Goal: Task Accomplishment & Management: Manage account settings

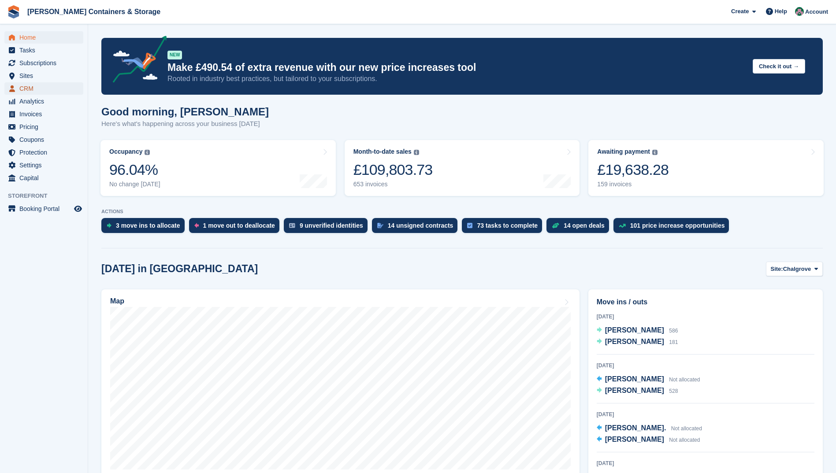
click at [39, 85] on span "CRM" at bounding box center [45, 88] width 53 height 12
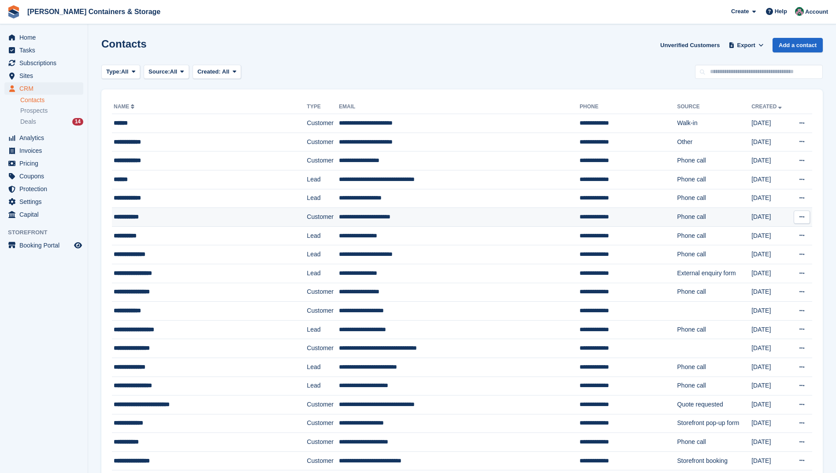
click at [138, 215] on div "**********" at bounding box center [194, 216] width 161 height 9
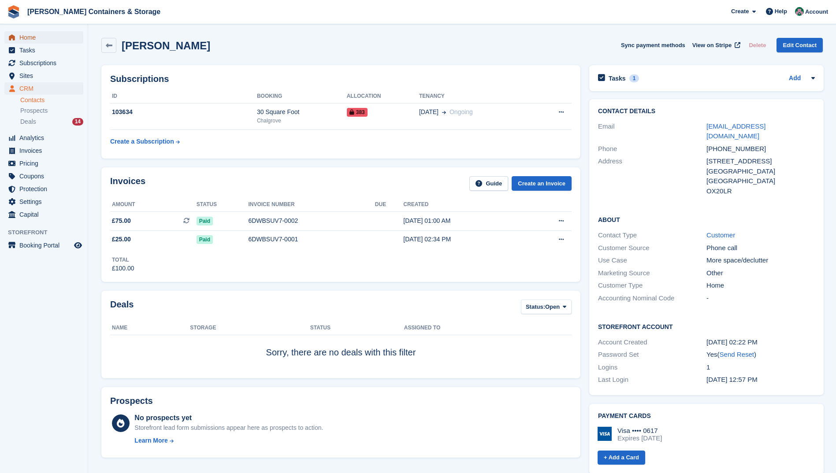
click at [47, 40] on span "Home" at bounding box center [45, 37] width 53 height 12
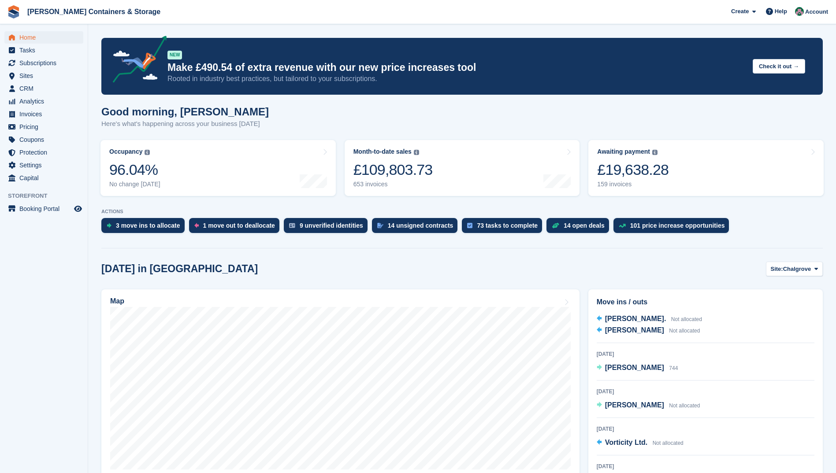
scroll to position [115, 0]
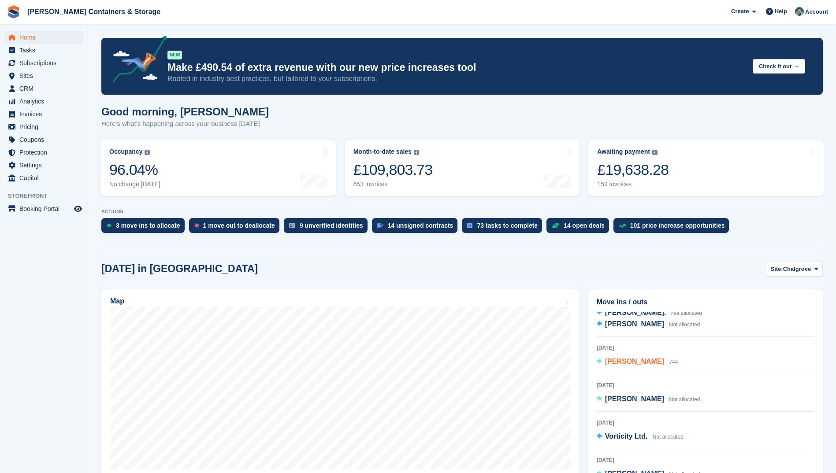
click at [622, 363] on span "Marcos" at bounding box center [634, 361] width 59 height 7
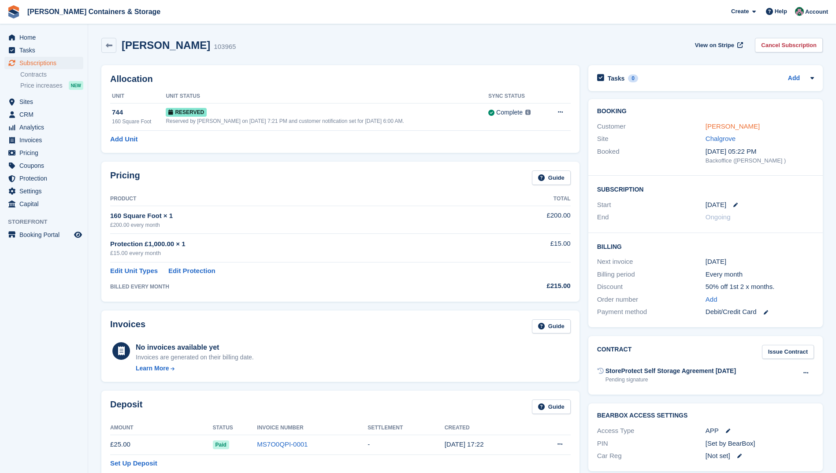
click at [716, 126] on link "[PERSON_NAME]" at bounding box center [732, 125] width 54 height 7
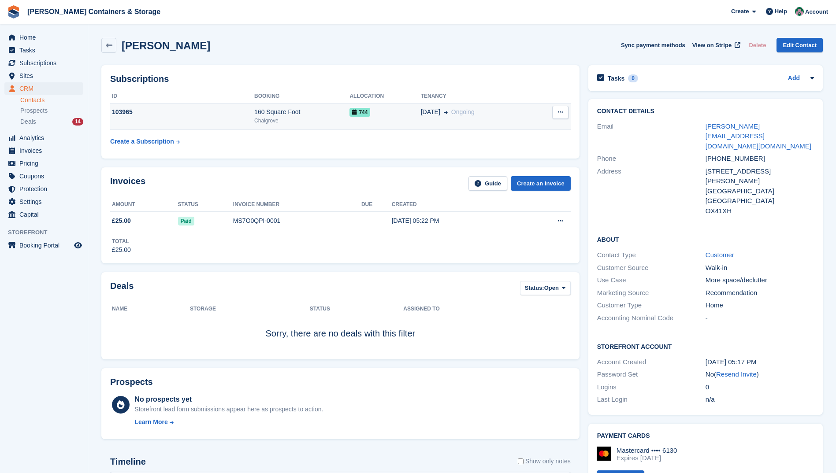
click at [313, 113] on div "160 Square Foot" at bounding box center [301, 112] width 95 height 9
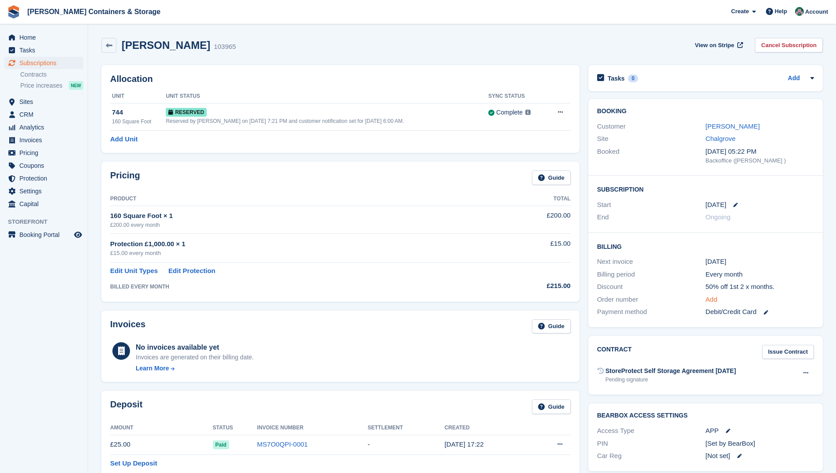
click at [711, 300] on link "Add" at bounding box center [711, 300] width 12 height 10
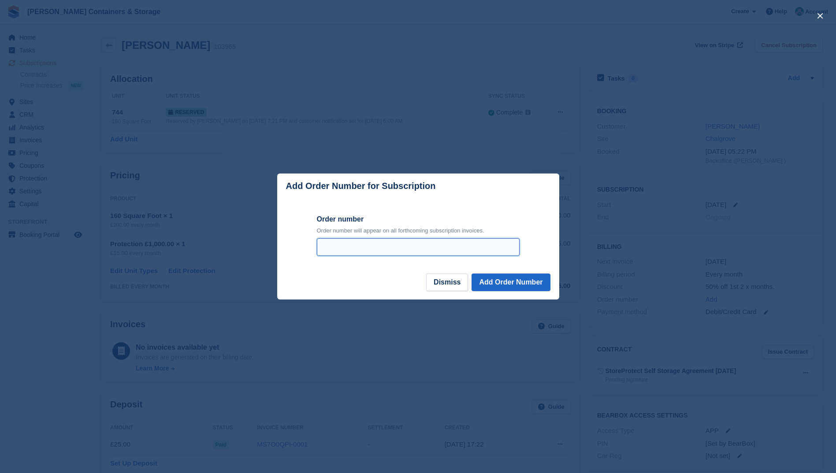
click at [361, 249] on input "Order number" at bounding box center [418, 247] width 203 height 18
type input "***"
click at [487, 283] on button "Add Order Number" at bounding box center [510, 283] width 78 height 18
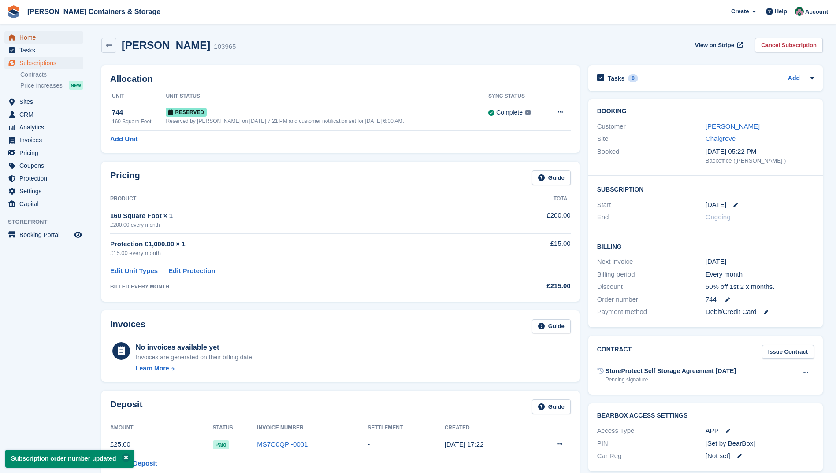
click at [28, 34] on span "Home" at bounding box center [45, 37] width 53 height 12
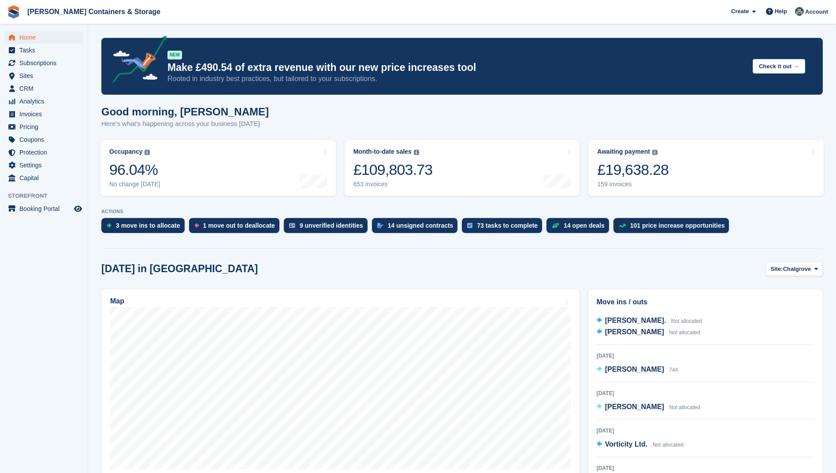
scroll to position [115, 0]
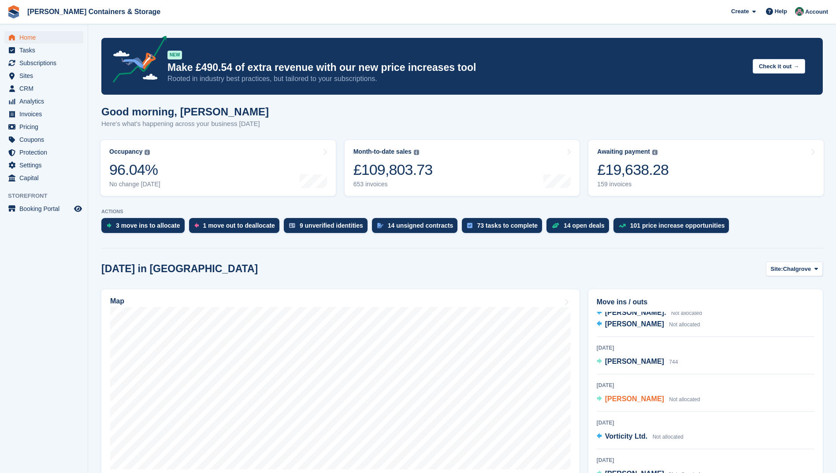
click at [617, 398] on span "[PERSON_NAME]" at bounding box center [634, 398] width 59 height 7
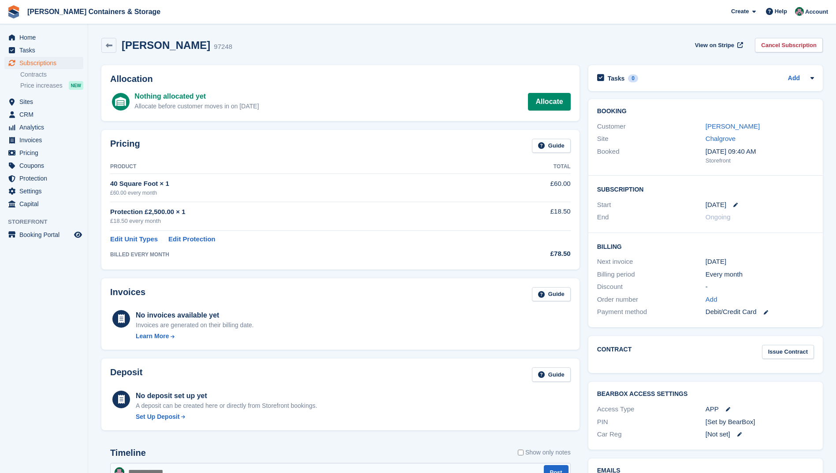
click at [283, 100] on div "Nothing allocated yet Allocate before customer moves in on 5 Sep Allocate" at bounding box center [352, 101] width 436 height 21
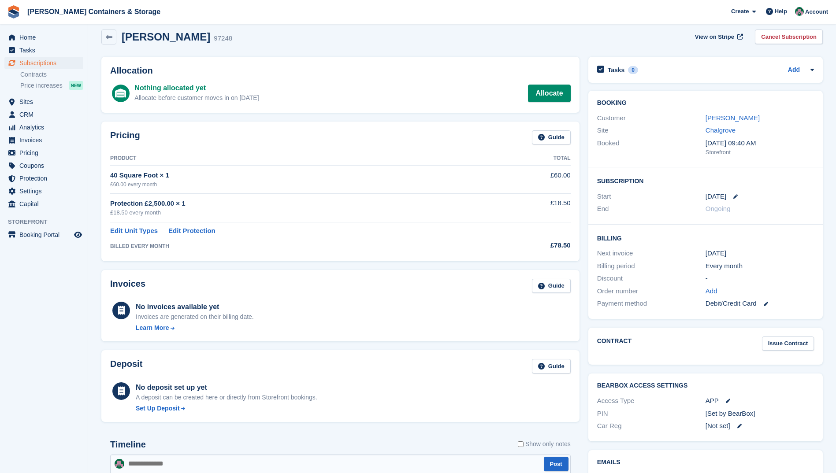
scroll to position [8, 0]
click at [22, 35] on span "Home" at bounding box center [45, 37] width 53 height 12
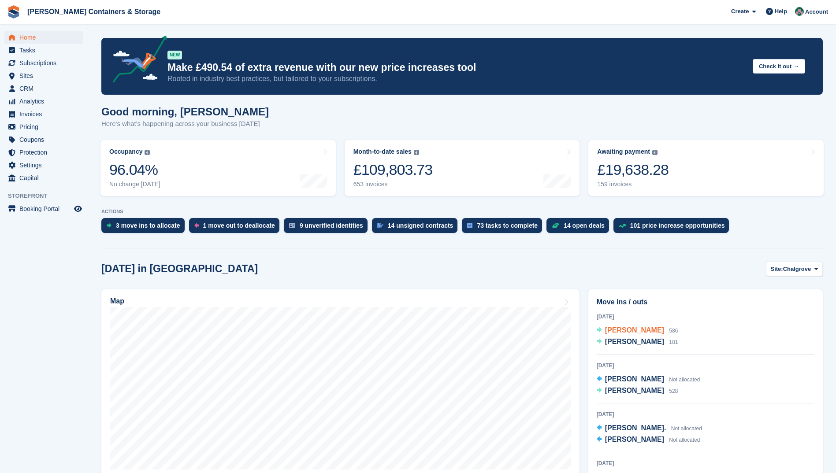
click at [611, 329] on span "[PERSON_NAME]" at bounding box center [634, 329] width 59 height 7
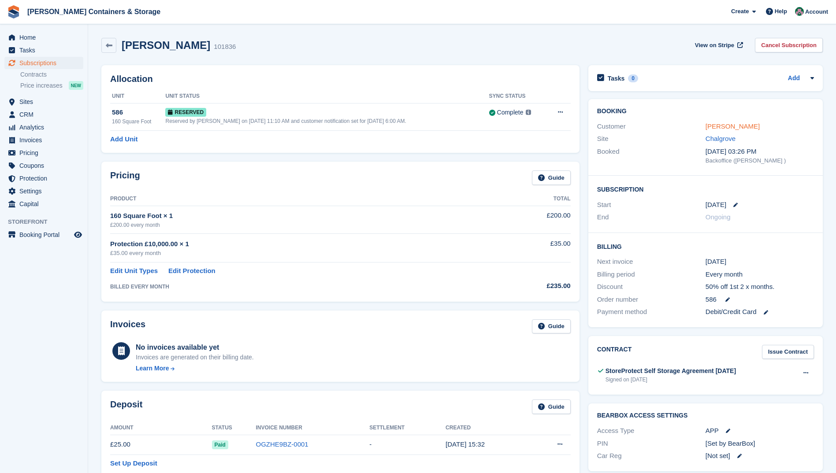
click at [733, 126] on link "[PERSON_NAME]" at bounding box center [732, 125] width 54 height 7
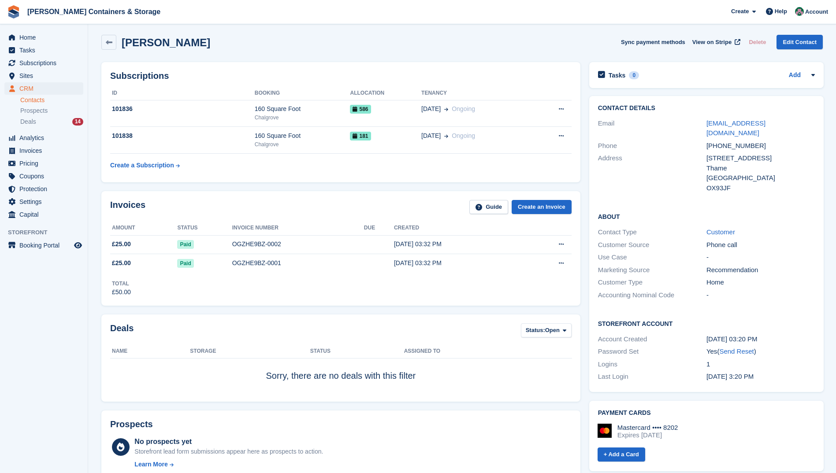
scroll to position [2, 0]
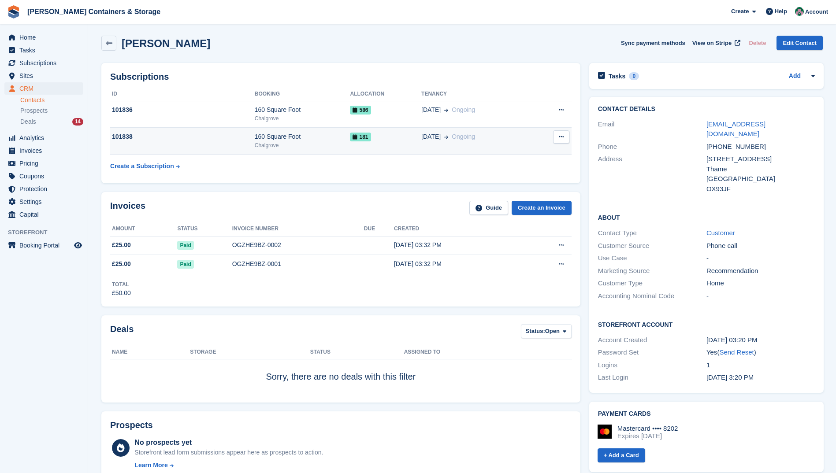
click at [313, 140] on div "160 Square Foot" at bounding box center [303, 136] width 96 height 9
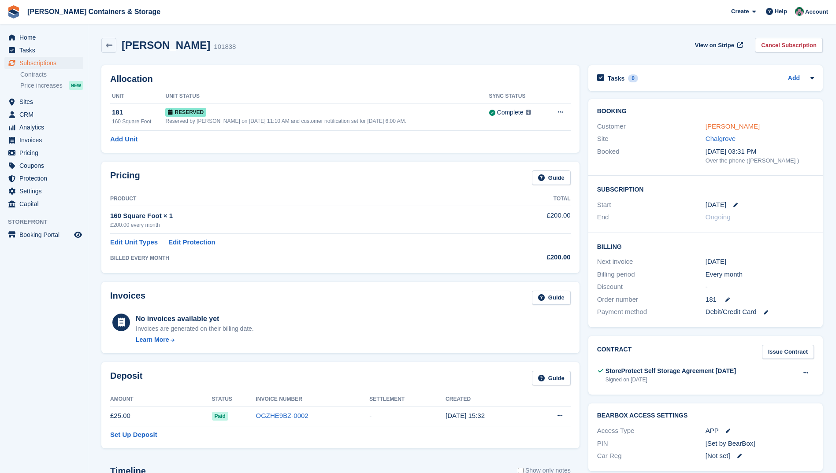
click at [715, 127] on link "[PERSON_NAME]" at bounding box center [732, 125] width 54 height 7
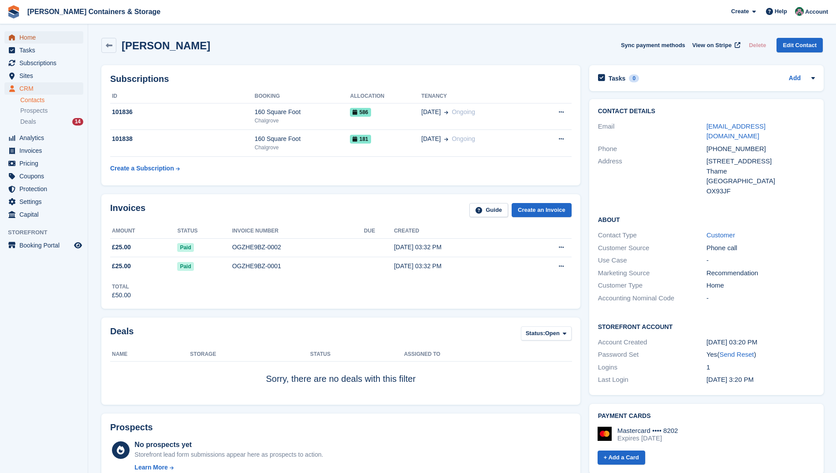
click at [19, 37] on link "Home" at bounding box center [43, 37] width 79 height 12
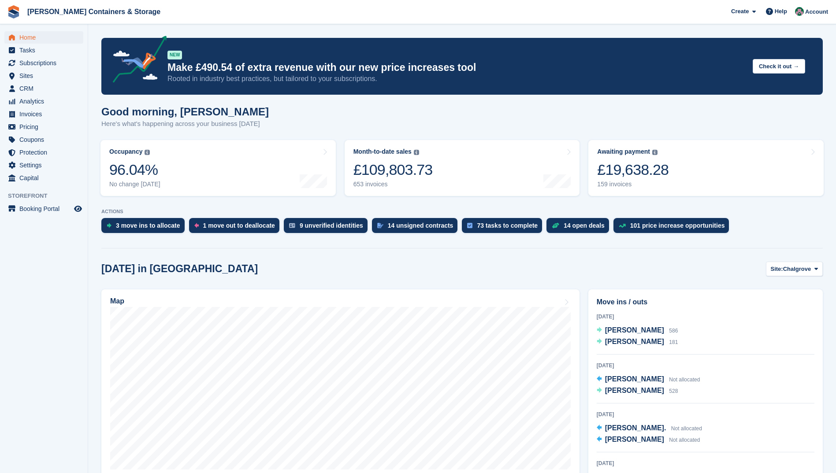
click at [544, 119] on div "Good morning, Julia Here's what's happening across your business today" at bounding box center [461, 123] width 721 height 34
click at [510, 121] on div "Good morning, Julia Here's what's happening across your business today" at bounding box center [461, 123] width 721 height 34
click at [538, 121] on div "Good morning, Julia Here's what's happening across your business today" at bounding box center [461, 123] width 721 height 34
click at [542, 120] on div "Good morning, Julia Here's what's happening across your business today" at bounding box center [461, 123] width 721 height 34
click at [31, 85] on span "CRM" at bounding box center [45, 88] width 53 height 12
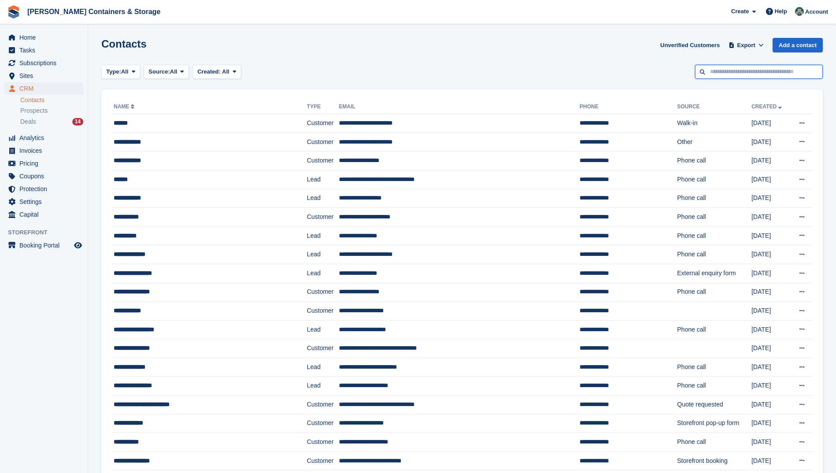
click at [729, 73] on input "text" at bounding box center [759, 72] width 128 height 15
type input "****"
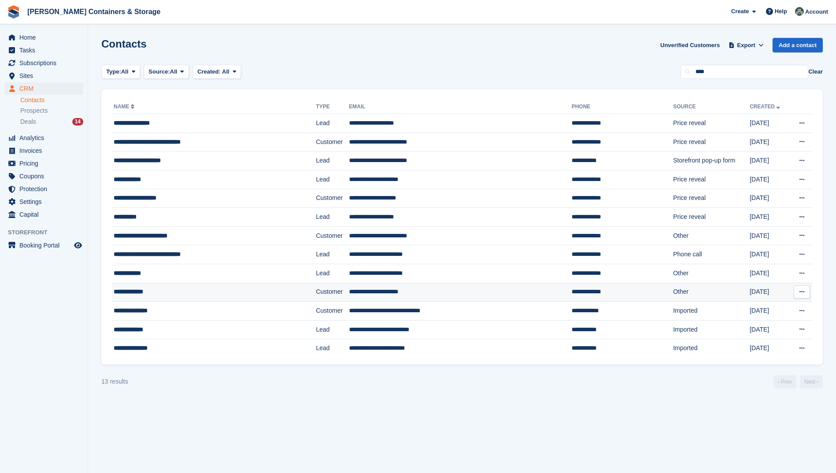
click at [363, 291] on td "**********" at bounding box center [460, 292] width 223 height 19
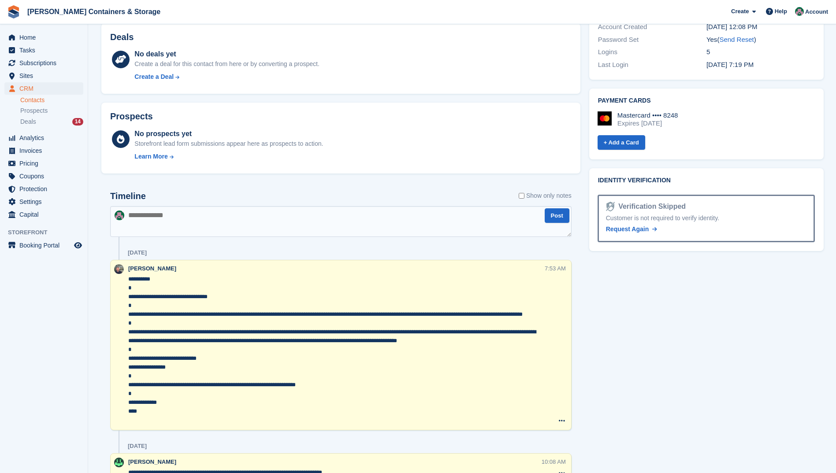
scroll to position [365, 0]
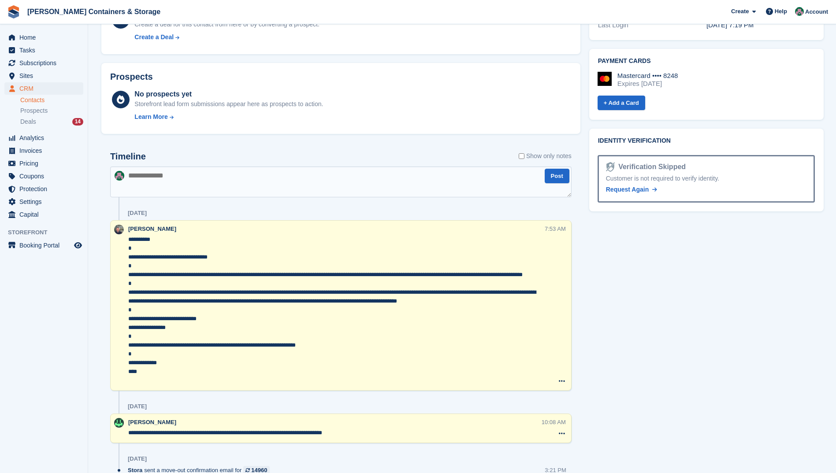
click at [166, 185] on textarea at bounding box center [340, 182] width 461 height 31
paste textarea "**********"
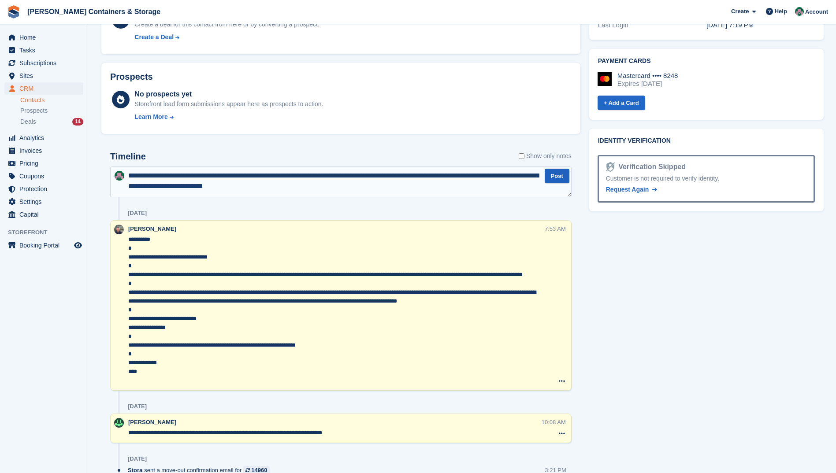
type textarea "**********"
click at [556, 174] on button "Post" at bounding box center [557, 176] width 25 height 15
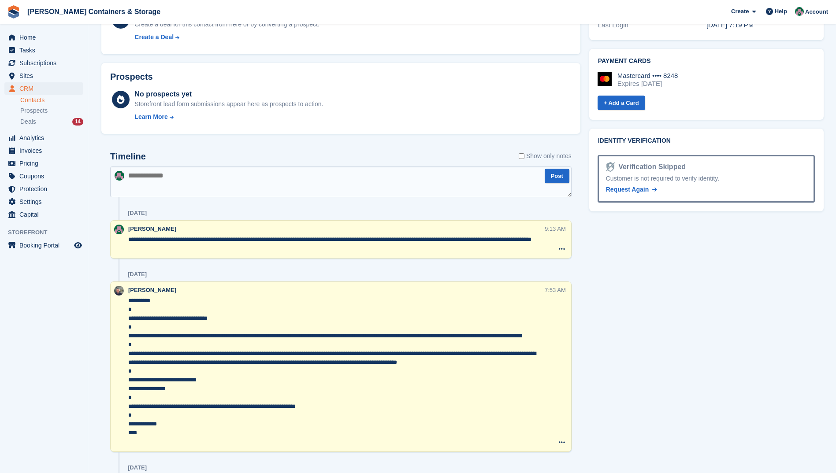
drag, startPoint x: 141, startPoint y: 239, endPoint x: 103, endPoint y: 241, distance: 37.5
type textarea "**********"
drag, startPoint x: 289, startPoint y: 184, endPoint x: 234, endPoint y: 188, distance: 54.8
click at [285, 182] on textarea at bounding box center [340, 182] width 461 height 31
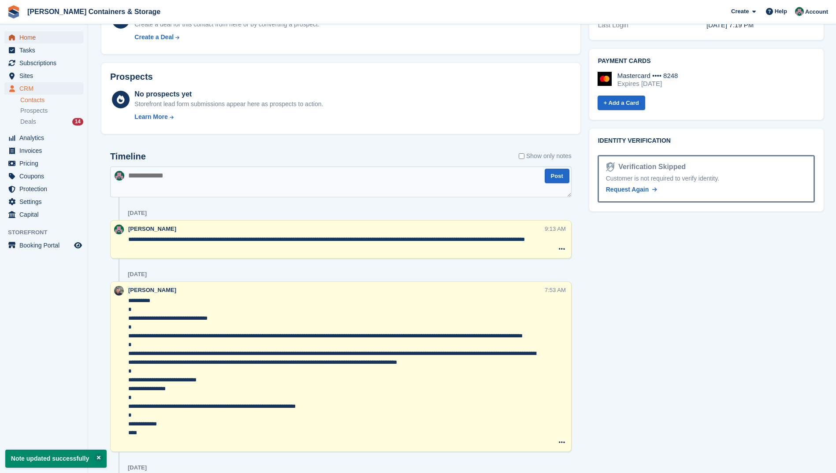
click at [30, 40] on span "Home" at bounding box center [45, 37] width 53 height 12
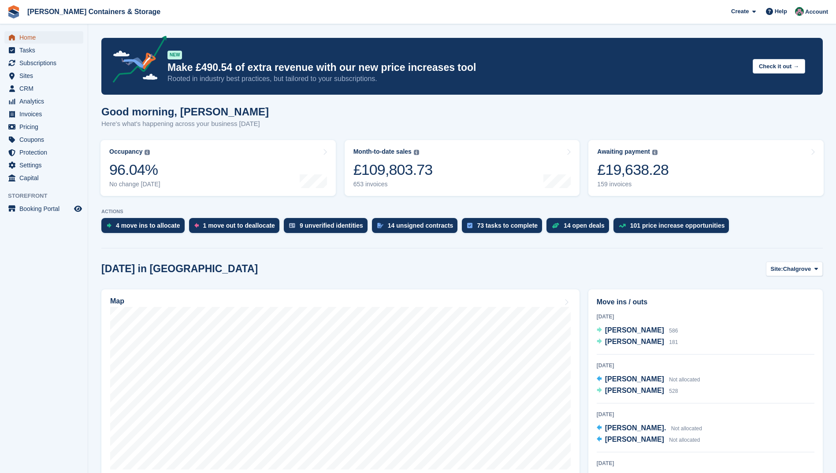
click at [31, 34] on span "Home" at bounding box center [45, 37] width 53 height 12
click at [28, 90] on span "CRM" at bounding box center [45, 88] width 53 height 12
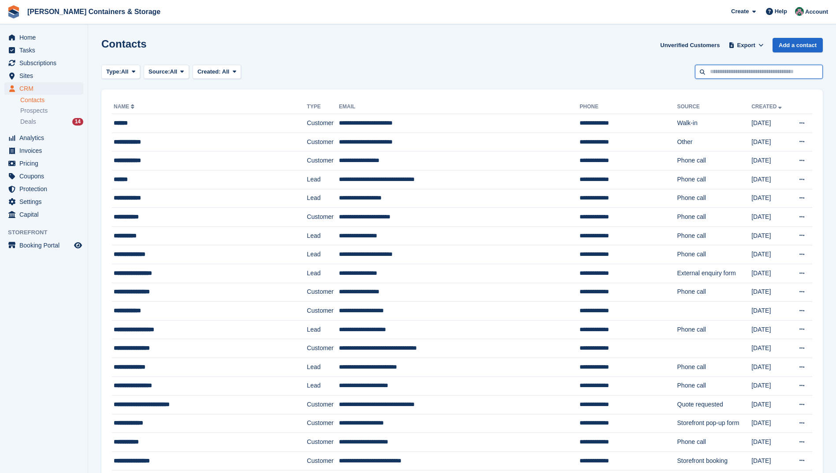
click at [756, 71] on input "text" at bounding box center [759, 72] width 128 height 15
type input "****"
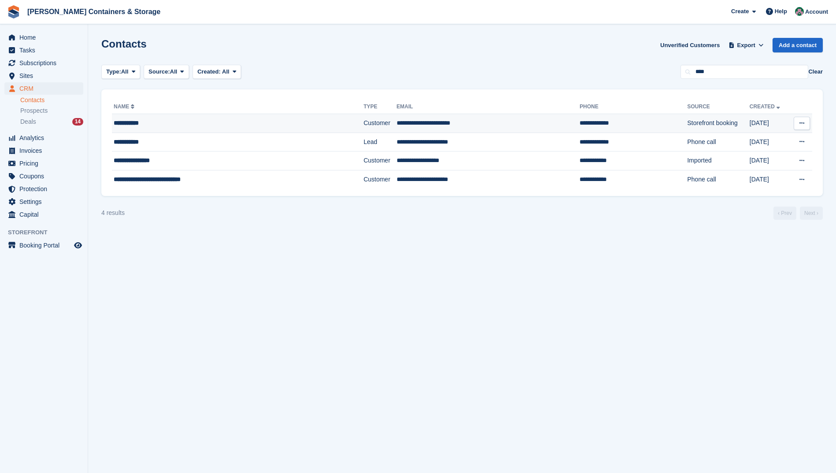
click at [397, 125] on td "**********" at bounding box center [488, 123] width 183 height 19
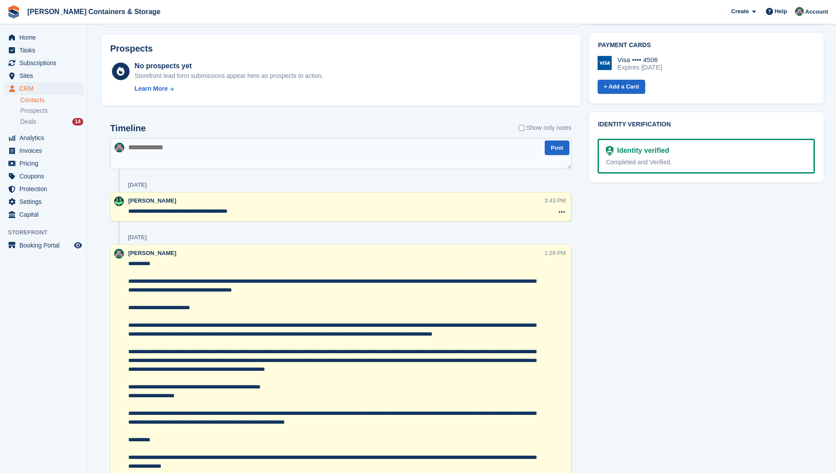
scroll to position [387, 0]
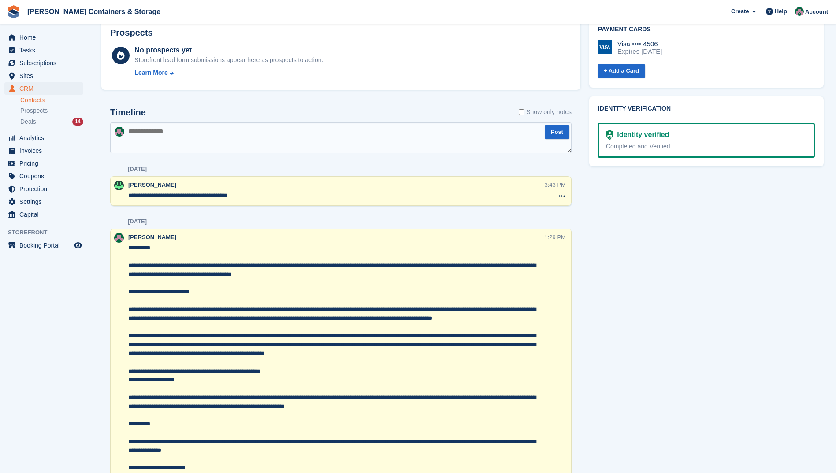
click at [179, 137] on textarea at bounding box center [340, 137] width 461 height 31
paste textarea "**********"
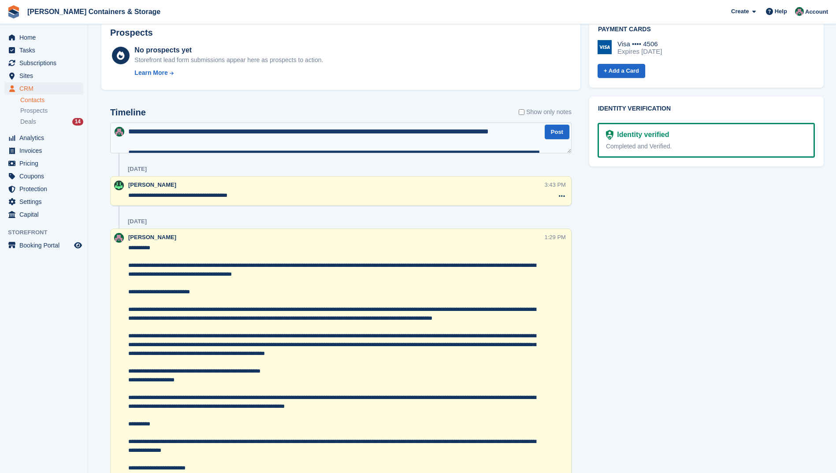
scroll to position [269, 0]
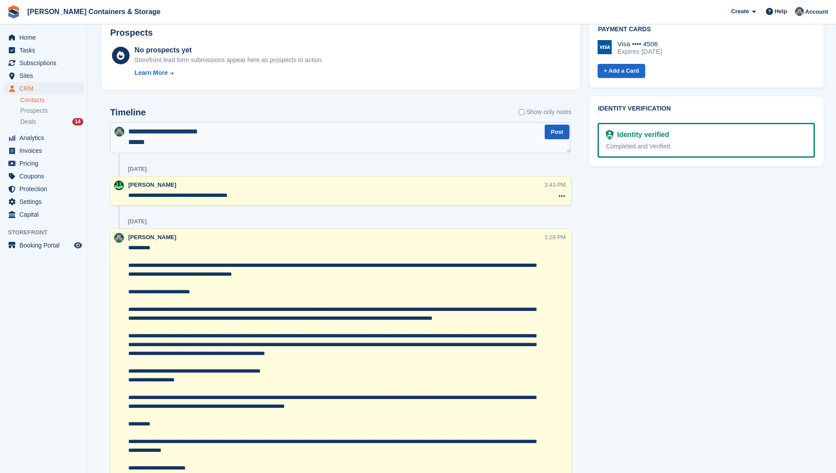
type textarea "**********"
click at [558, 132] on button "Post" at bounding box center [557, 132] width 25 height 15
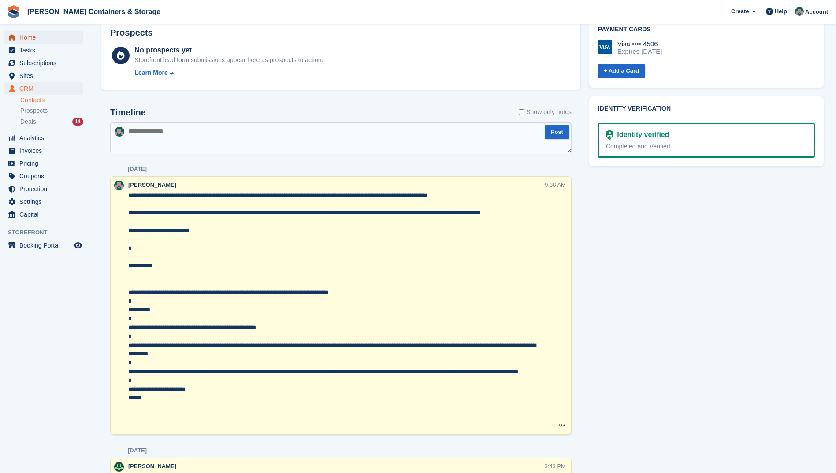
click at [33, 36] on span "Home" at bounding box center [45, 37] width 53 height 12
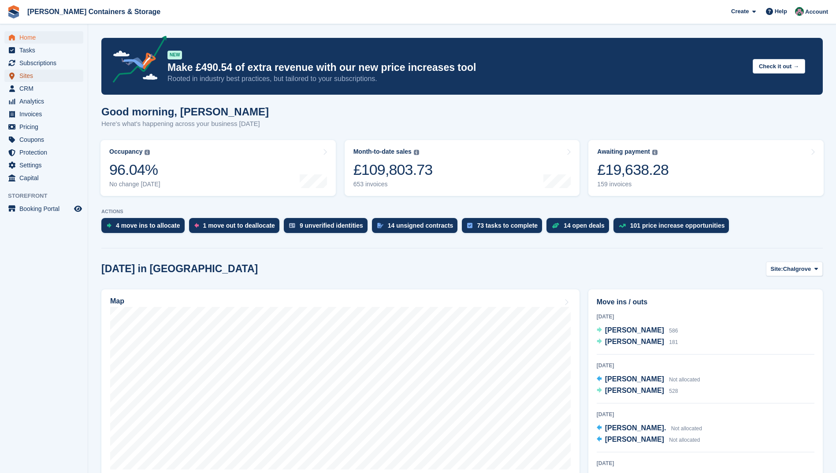
click at [25, 73] on span "Sites" at bounding box center [45, 76] width 53 height 12
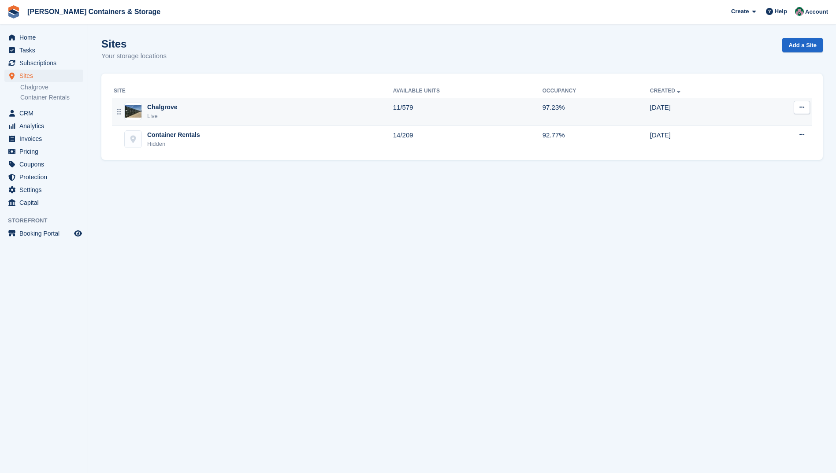
click at [179, 117] on div "Chalgrove Live" at bounding box center [253, 112] width 279 height 18
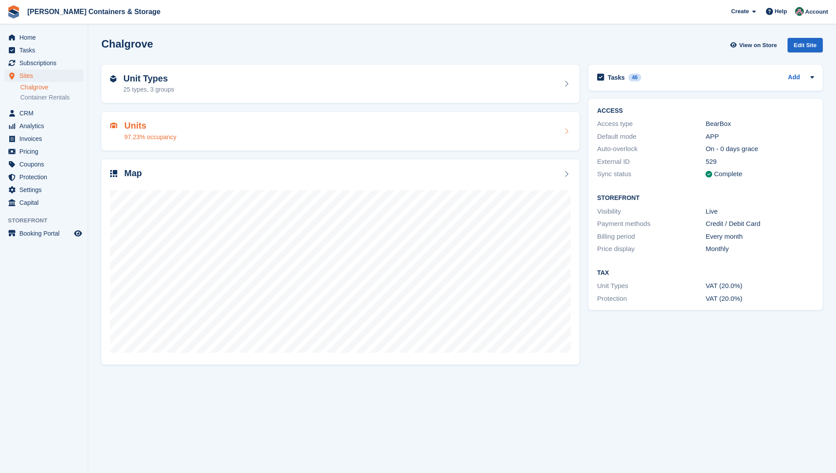
click at [153, 130] on h2 "Units" at bounding box center [150, 126] width 52 height 10
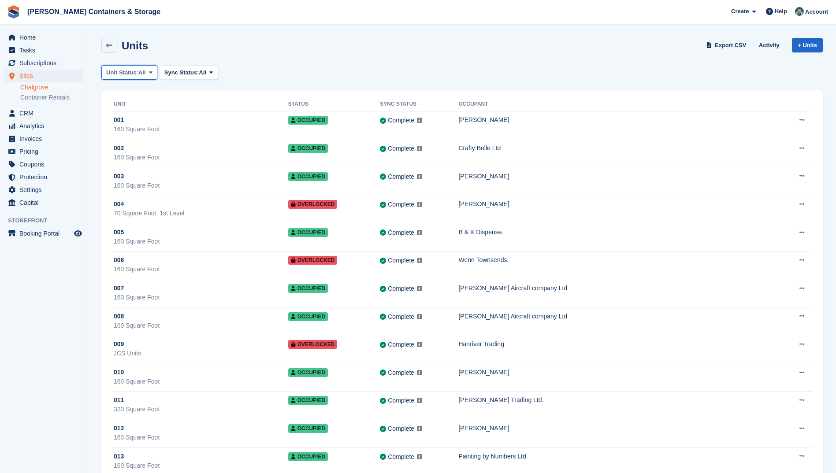
click at [130, 72] on span "Unit Status:" at bounding box center [122, 72] width 32 height 9
click at [128, 106] on link "Available" at bounding box center [143, 109] width 77 height 16
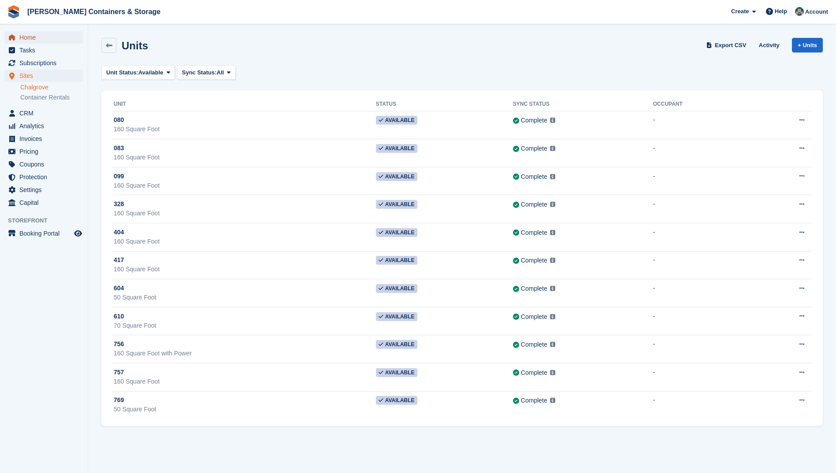
click at [31, 34] on span "Home" at bounding box center [45, 37] width 53 height 12
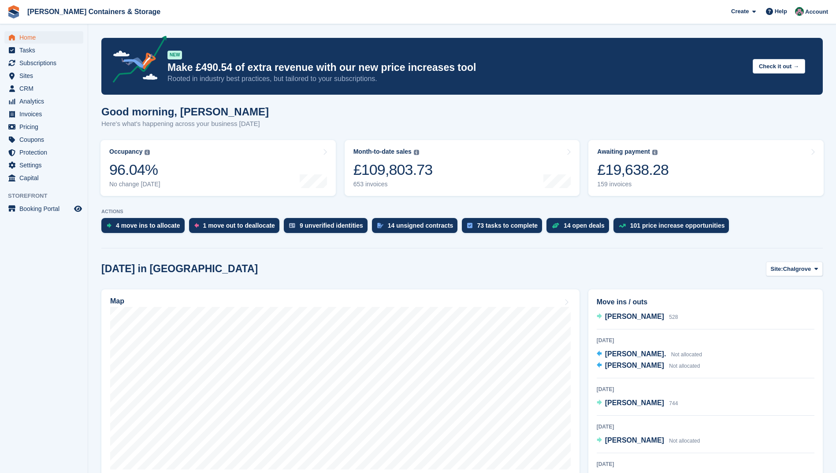
scroll to position [95, 0]
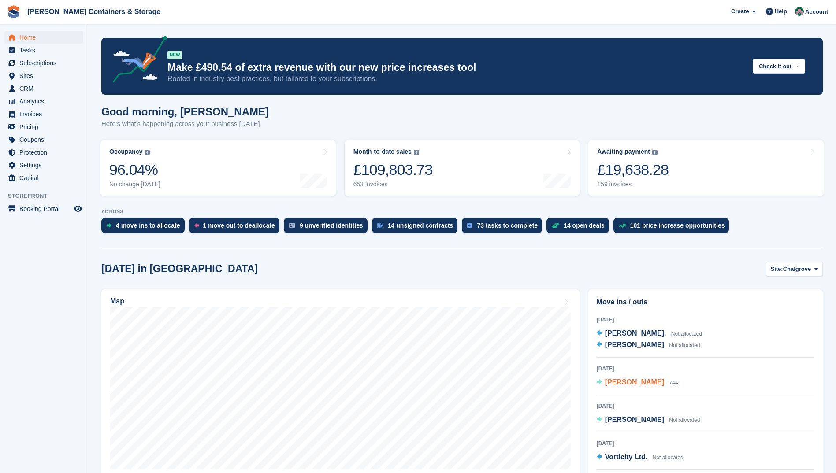
click at [612, 381] on span "[PERSON_NAME]" at bounding box center [634, 381] width 59 height 7
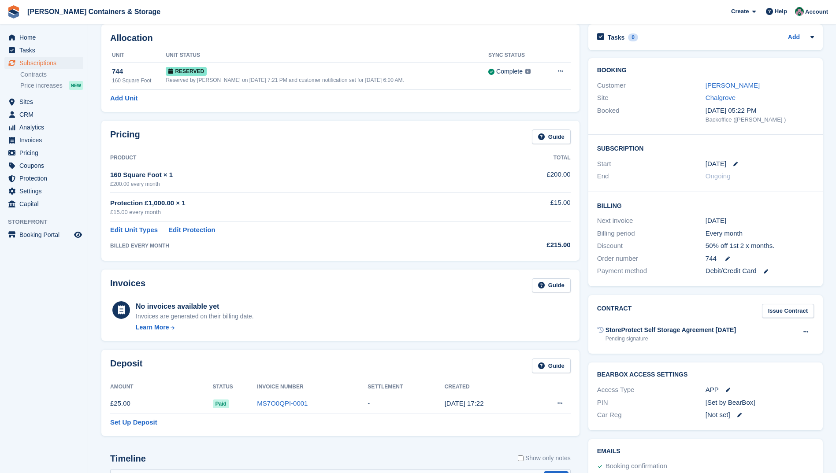
scroll to position [43, 0]
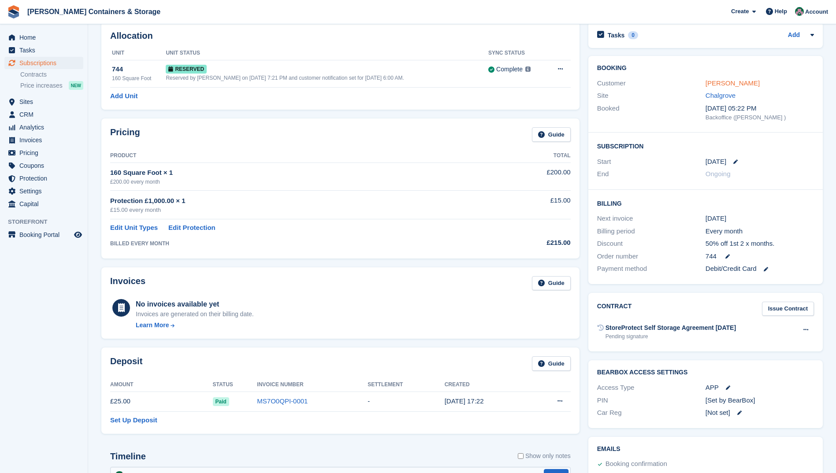
click at [716, 83] on link "[PERSON_NAME]" at bounding box center [732, 82] width 54 height 7
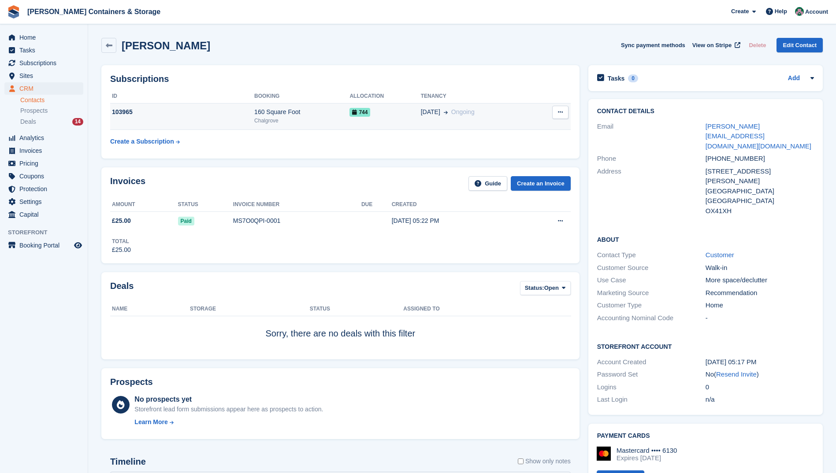
click at [366, 112] on span "744" at bounding box center [359, 112] width 21 height 9
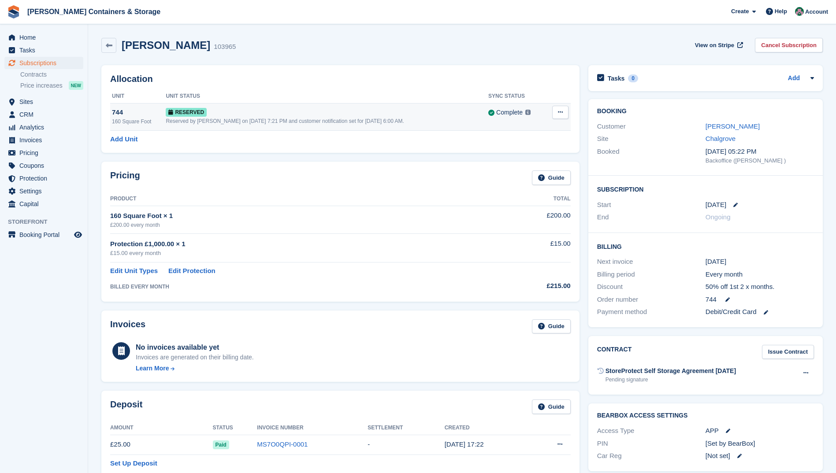
click at [559, 111] on icon at bounding box center [560, 112] width 5 height 6
click at [352, 120] on div "Reserved by Adam Greenhalgh on 27th Aug, 7:21 PM and customer notification set …" at bounding box center [327, 121] width 323 height 8
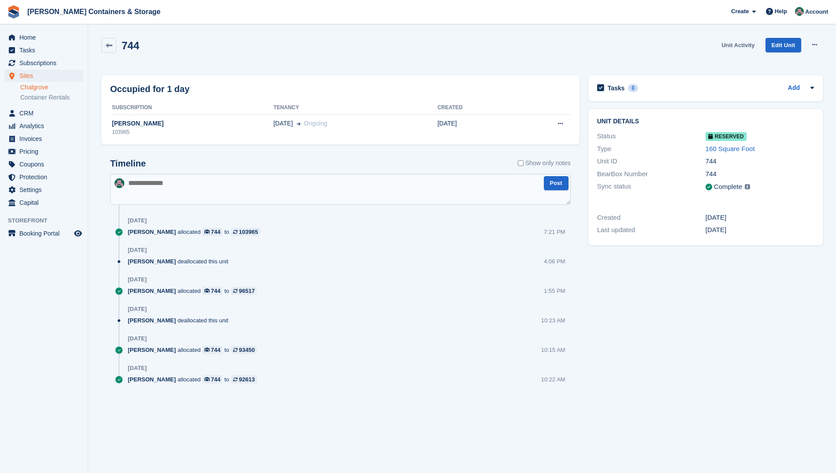
click at [740, 43] on link "Unit Activity" at bounding box center [738, 45] width 40 height 15
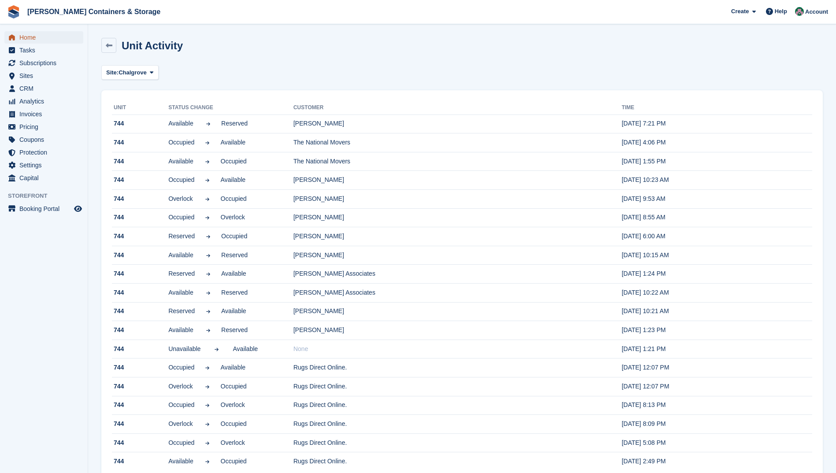
click at [45, 38] on span "Home" at bounding box center [45, 37] width 53 height 12
